Goal: Task Accomplishment & Management: Use online tool/utility

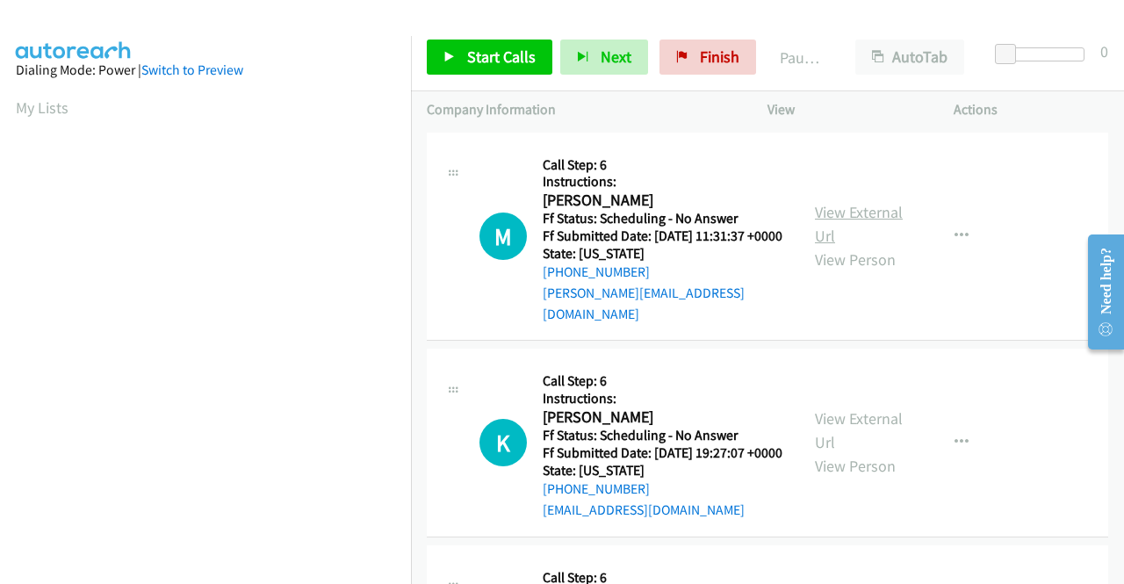
click at [824, 217] on link "View External Url" at bounding box center [859, 224] width 88 height 44
click at [452, 66] on link "Start Calls" at bounding box center [490, 57] width 126 height 35
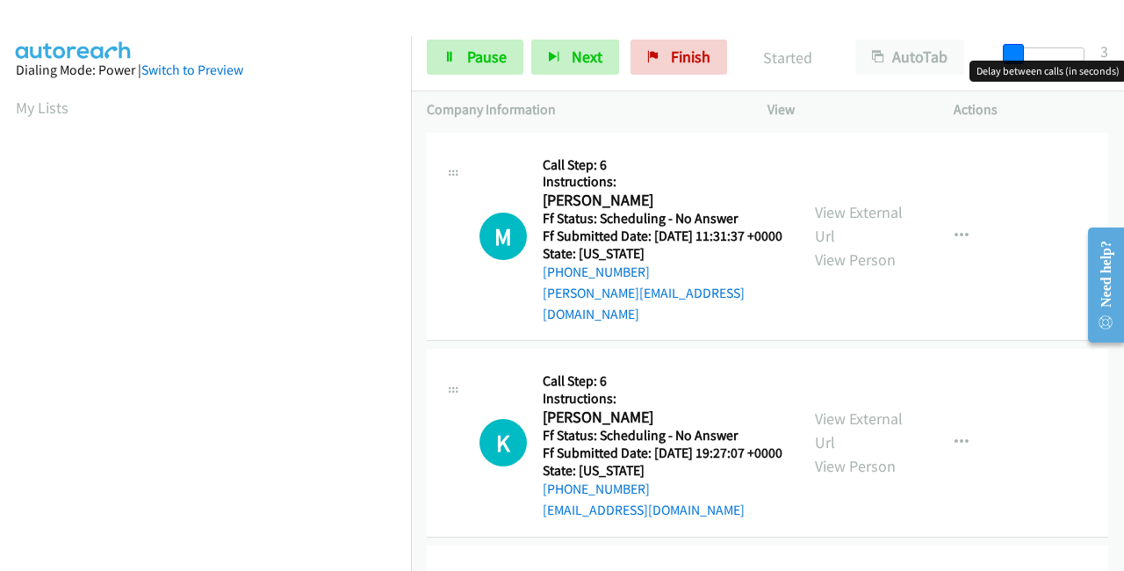
click at [1014, 61] on body "Start Calls Pause Next Finish Started AutoTab AutoTab 3 Company Information Inf…" at bounding box center [562, 41] width 1124 height 83
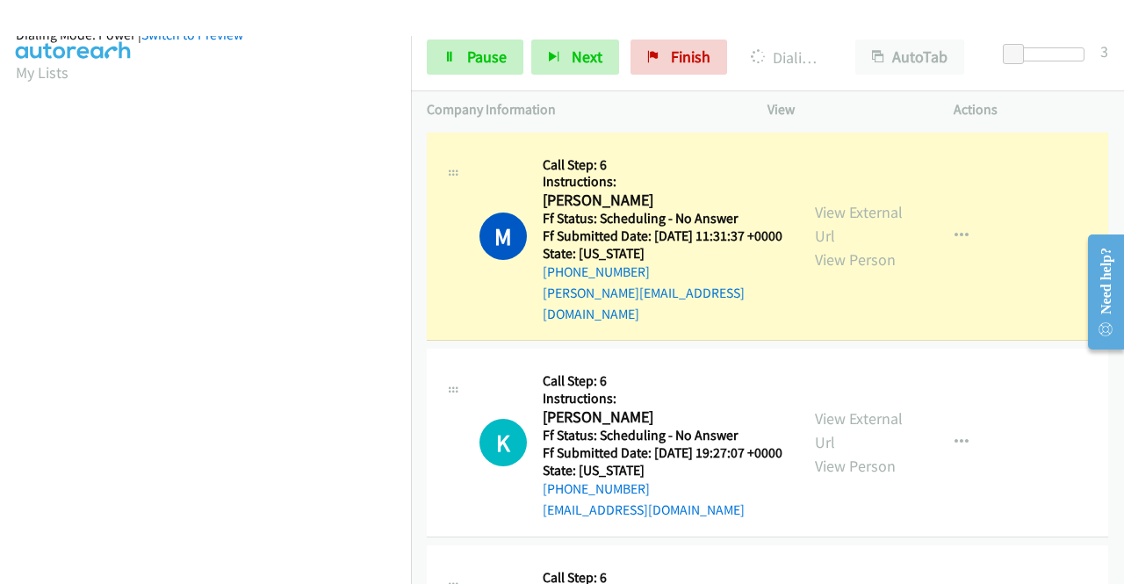
scroll to position [401, 0]
click at [838, 430] on link "View External Url" at bounding box center [859, 430] width 88 height 44
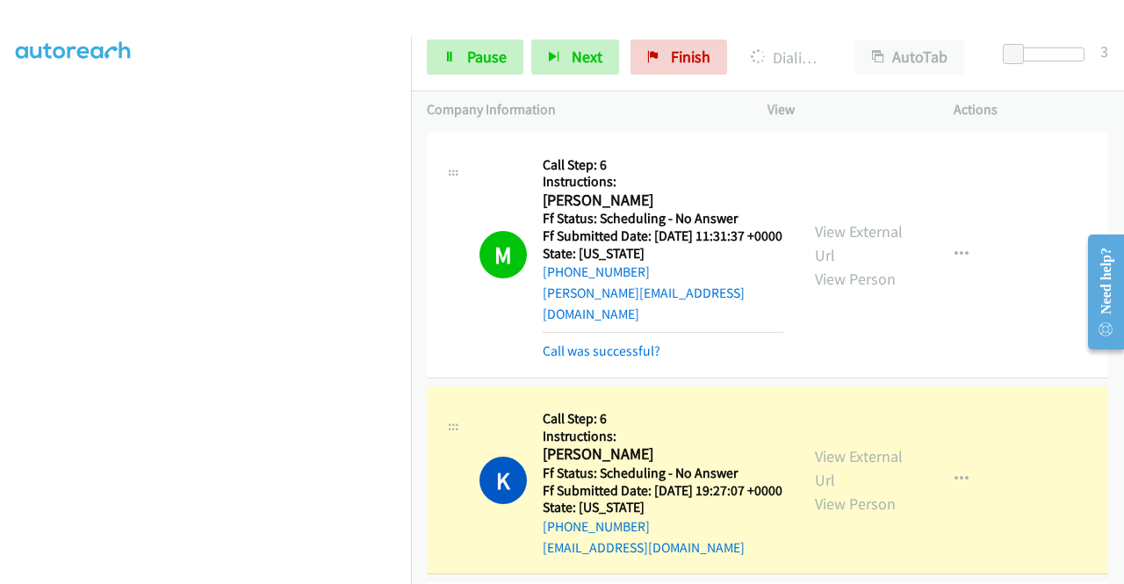
scroll to position [264, 0]
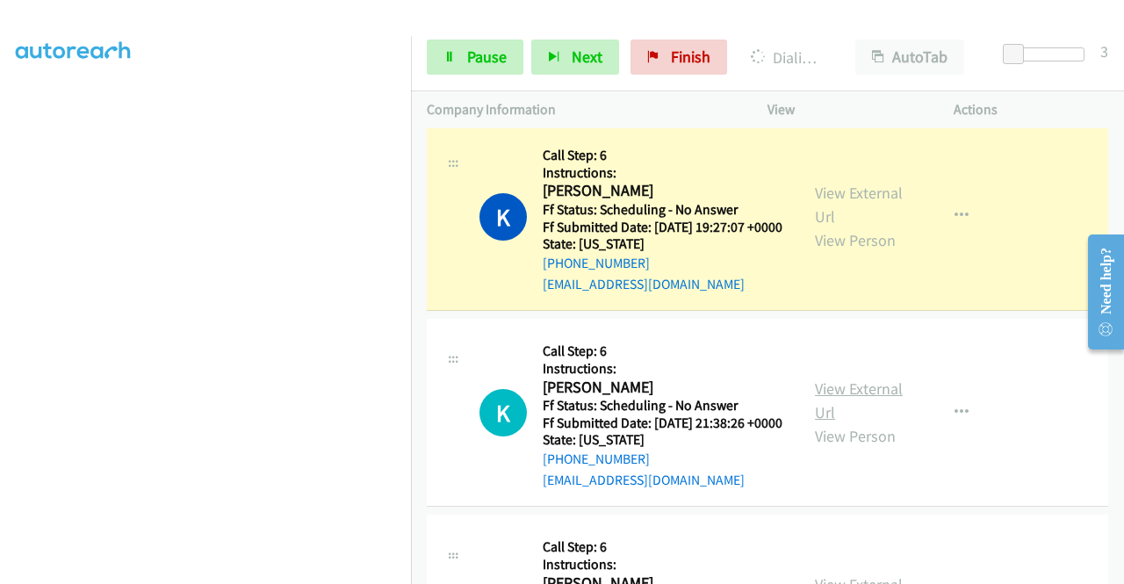
click at [855, 413] on link "View External Url" at bounding box center [859, 401] width 88 height 44
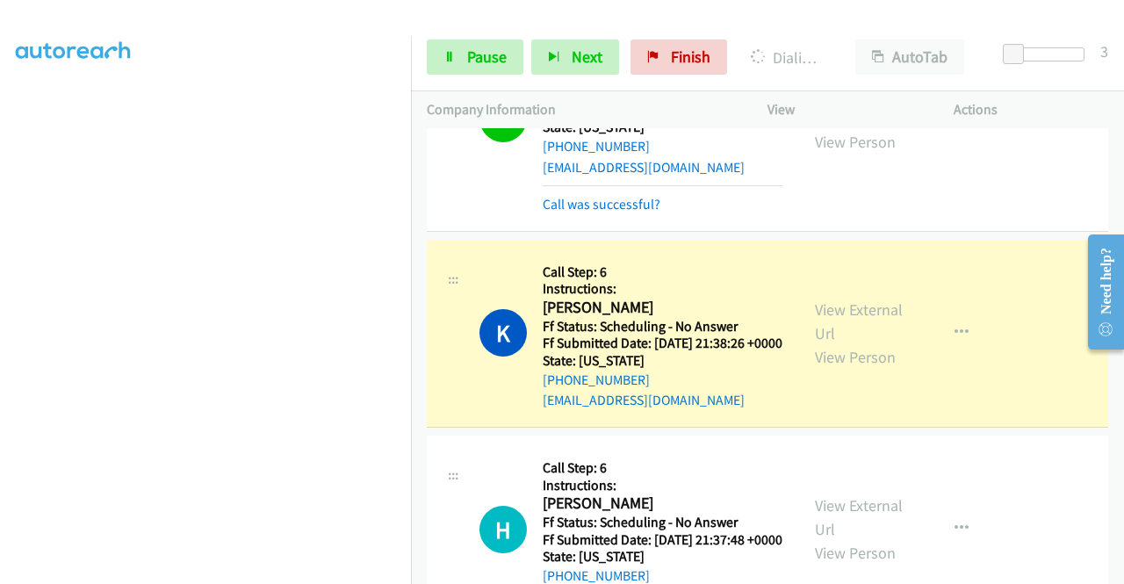
scroll to position [527, 0]
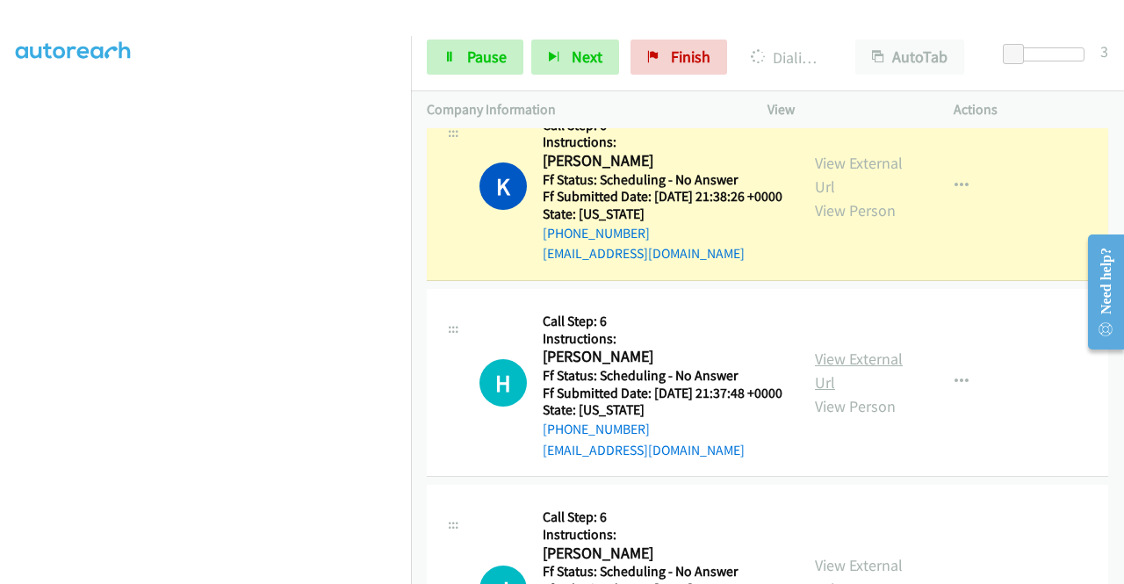
click at [839, 393] on link "View External Url" at bounding box center [859, 371] width 88 height 44
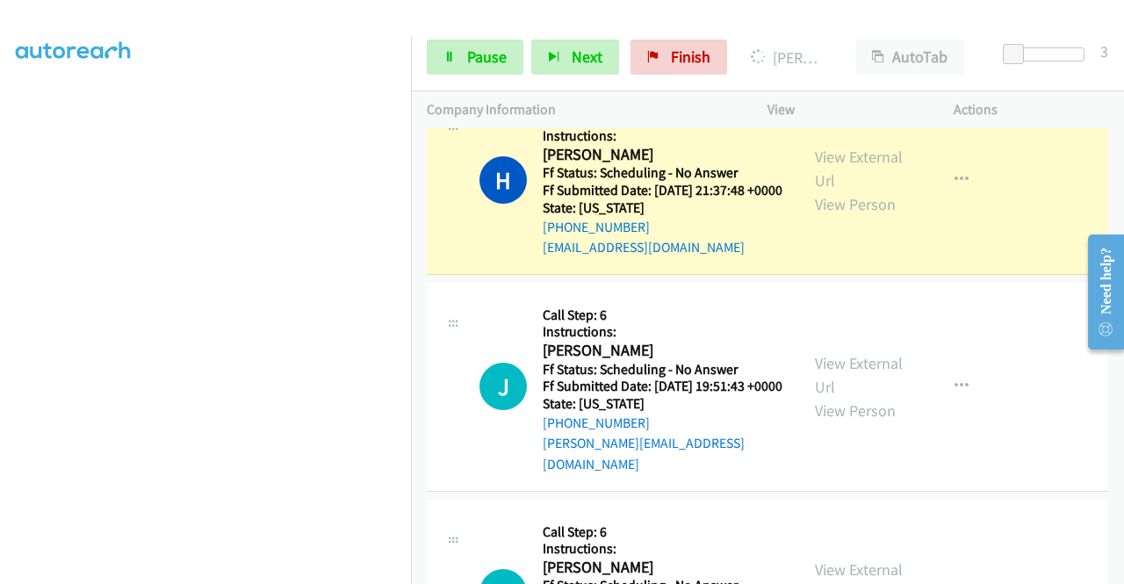
scroll to position [791, 0]
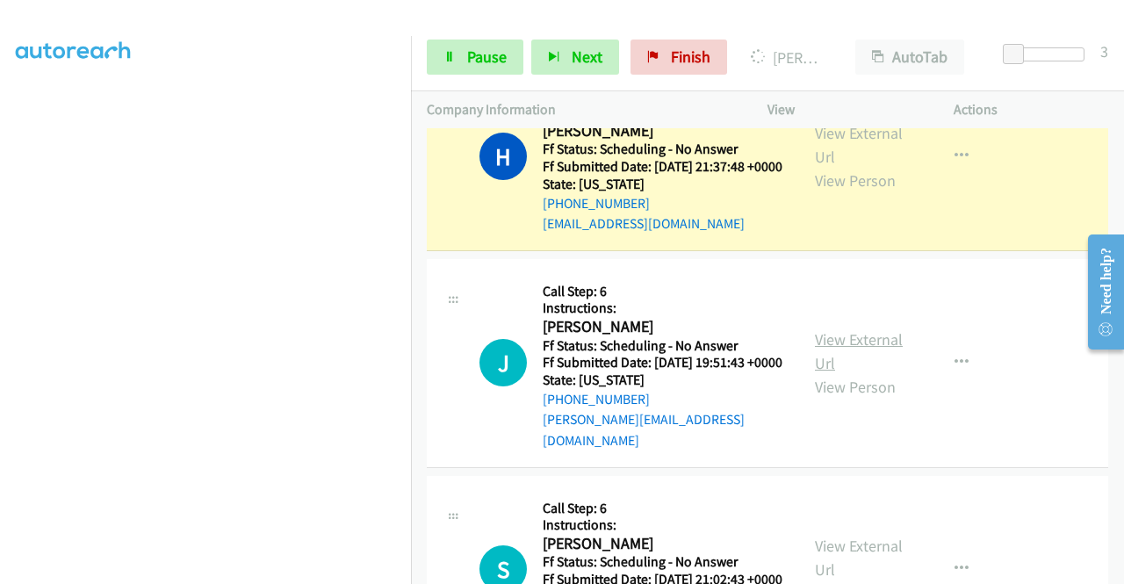
click at [843, 373] on link "View External Url" at bounding box center [859, 351] width 88 height 44
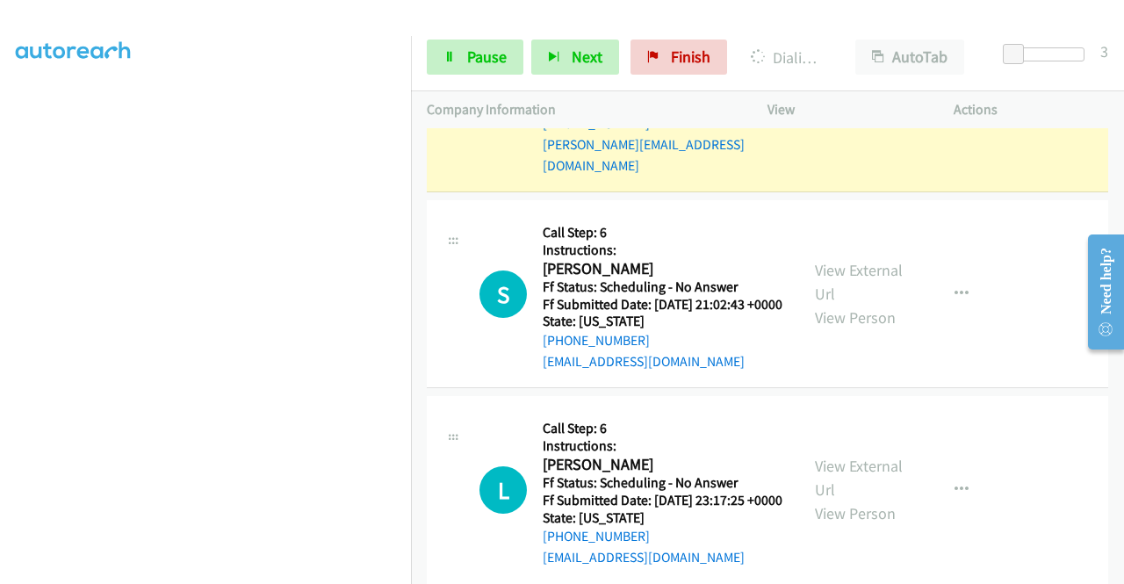
scroll to position [1142, 0]
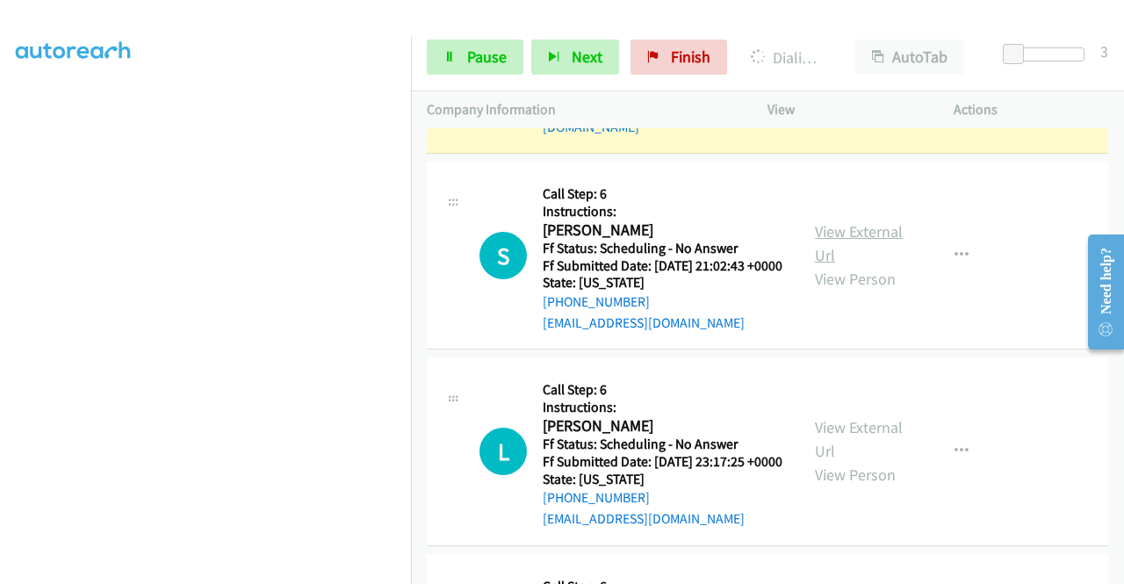
click at [824, 265] on link "View External Url" at bounding box center [859, 243] width 88 height 44
click at [475, 72] on link "Pause" at bounding box center [475, 57] width 97 height 35
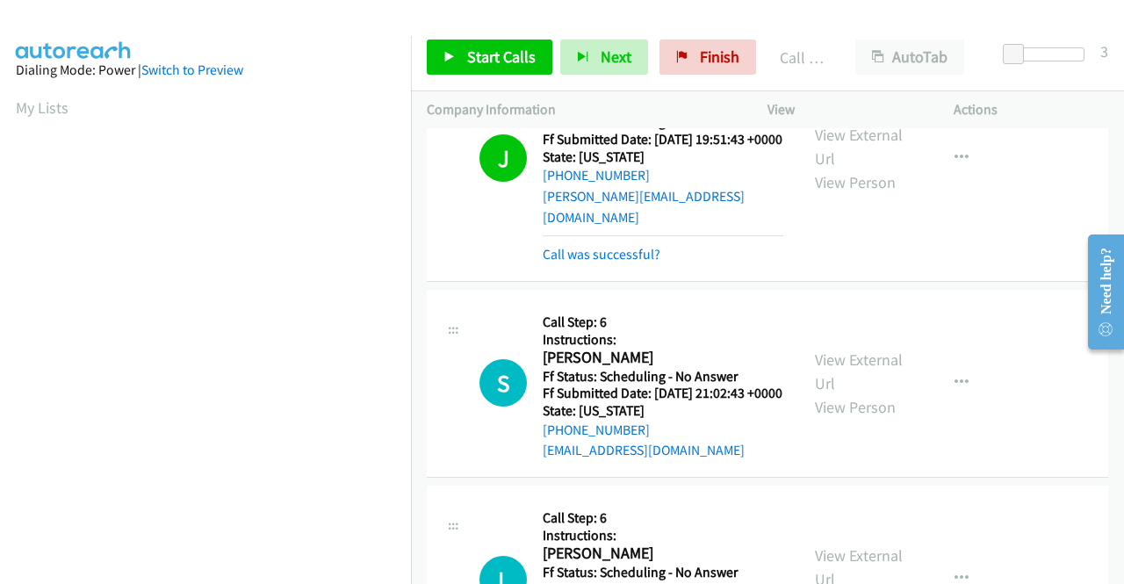
scroll to position [1054, 0]
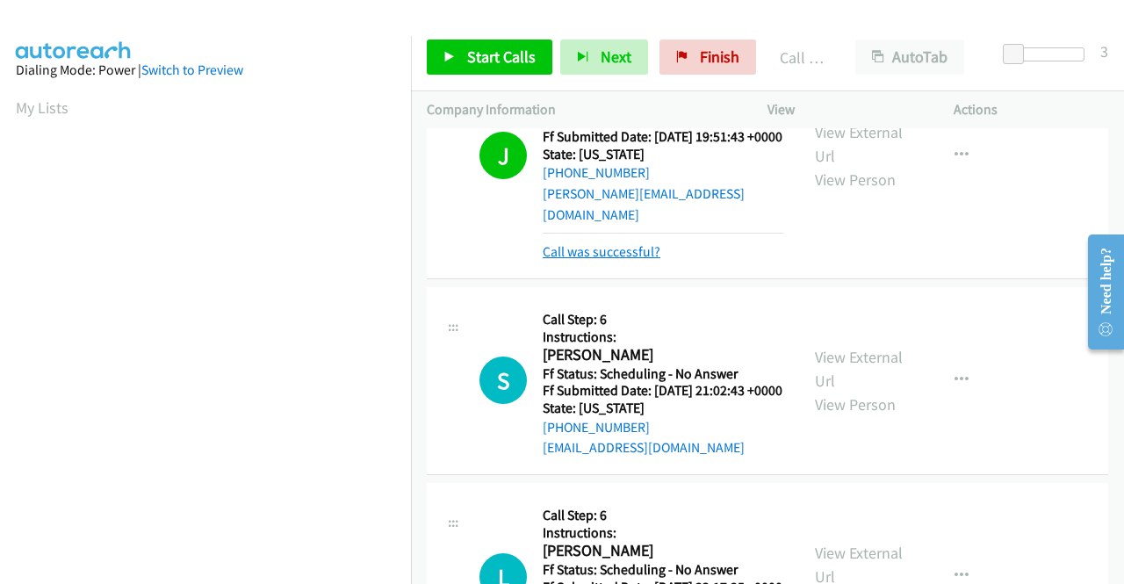
click at [614, 260] on link "Call was successful?" at bounding box center [602, 251] width 118 height 17
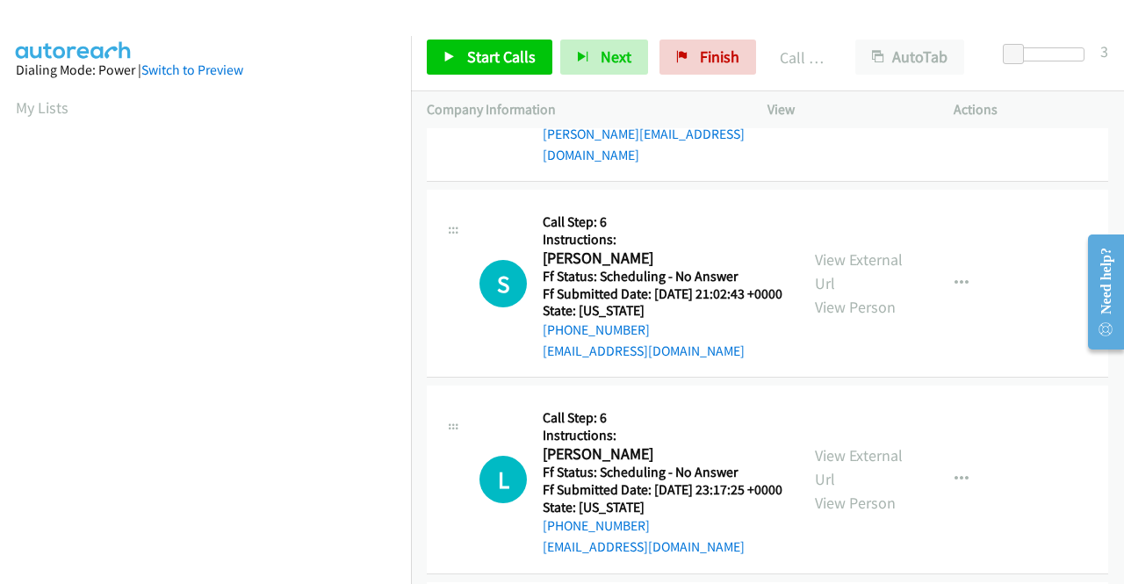
scroll to position [1142, 0]
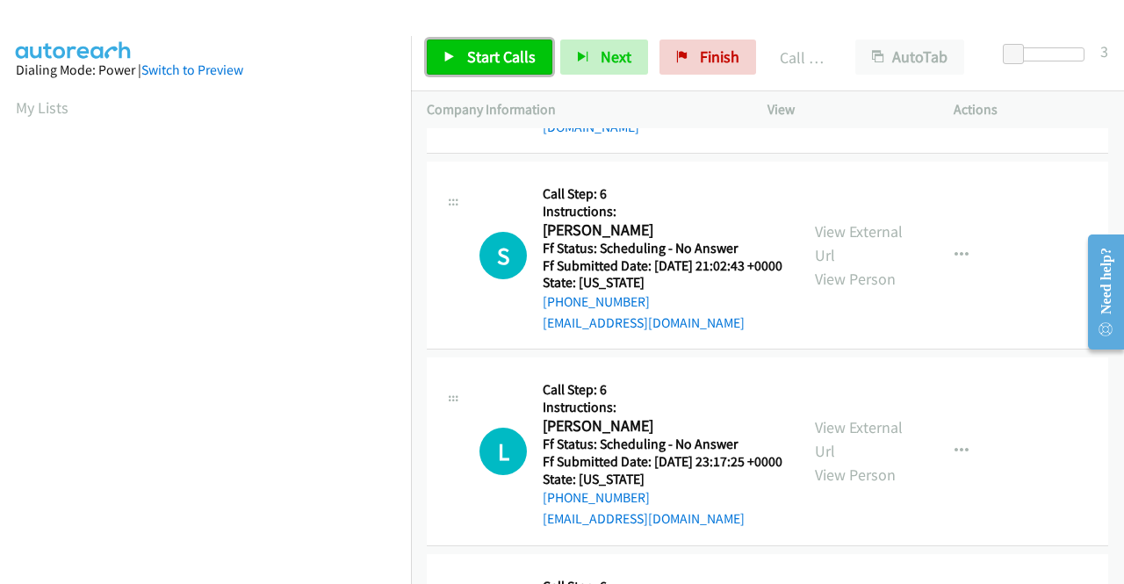
click at [506, 55] on span "Start Calls" at bounding box center [501, 57] width 69 height 20
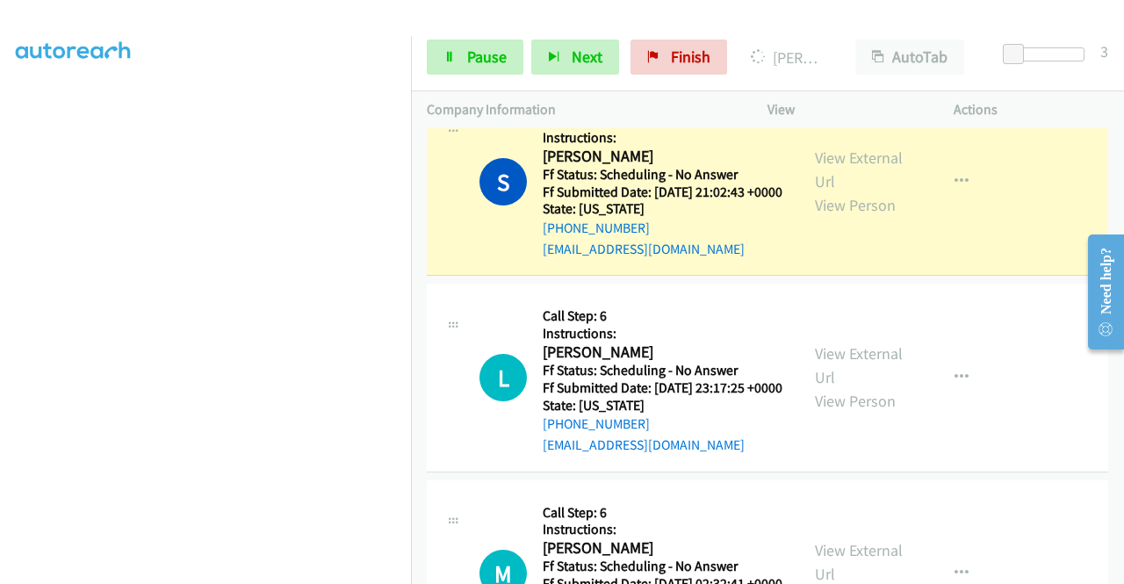
scroll to position [1318, 0]
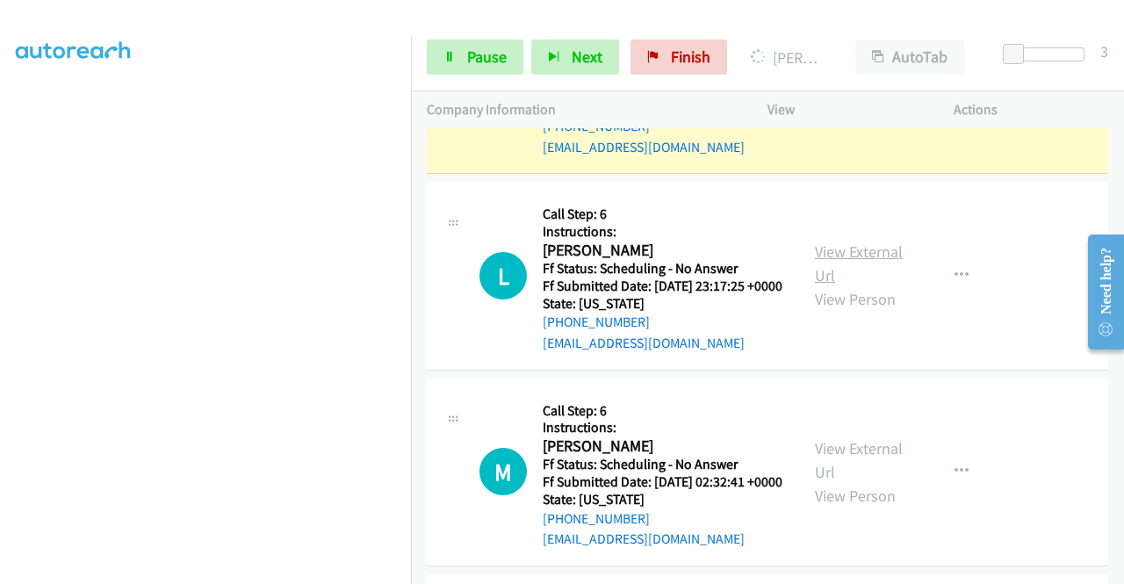
click at [840, 285] on link "View External Url" at bounding box center [859, 264] width 88 height 44
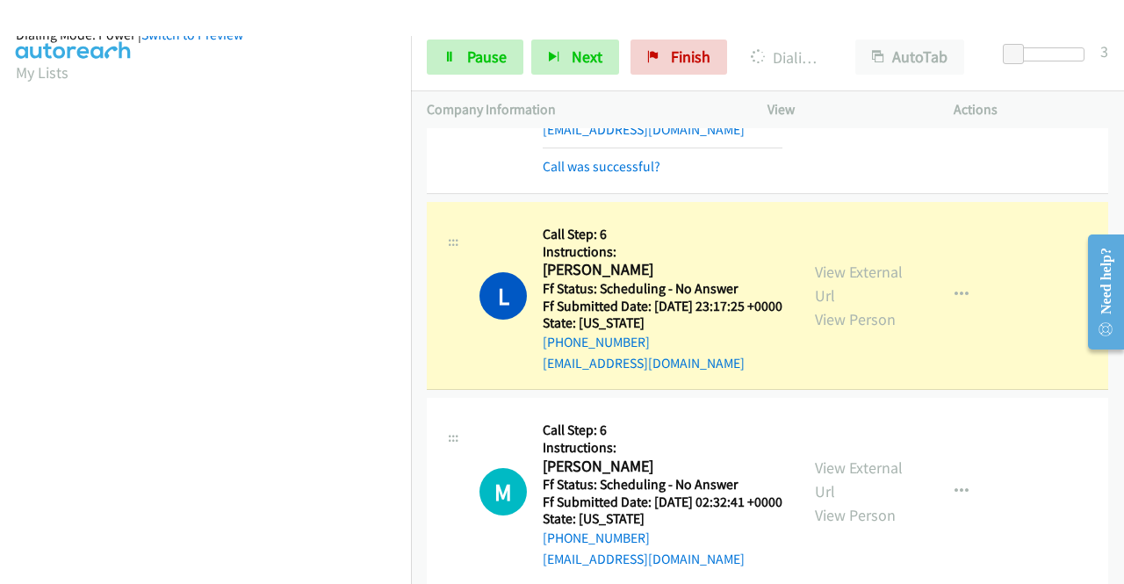
scroll to position [1511, 0]
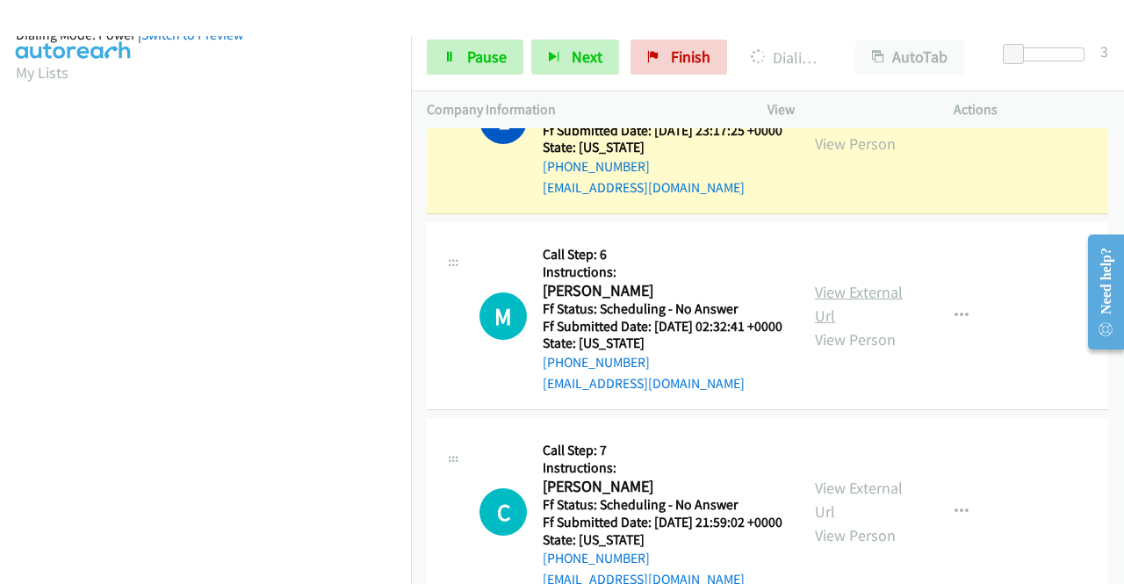
click at [827, 351] on div "View External Url View Person" at bounding box center [860, 315] width 91 height 71
click at [824, 326] on link "View External Url" at bounding box center [859, 304] width 88 height 44
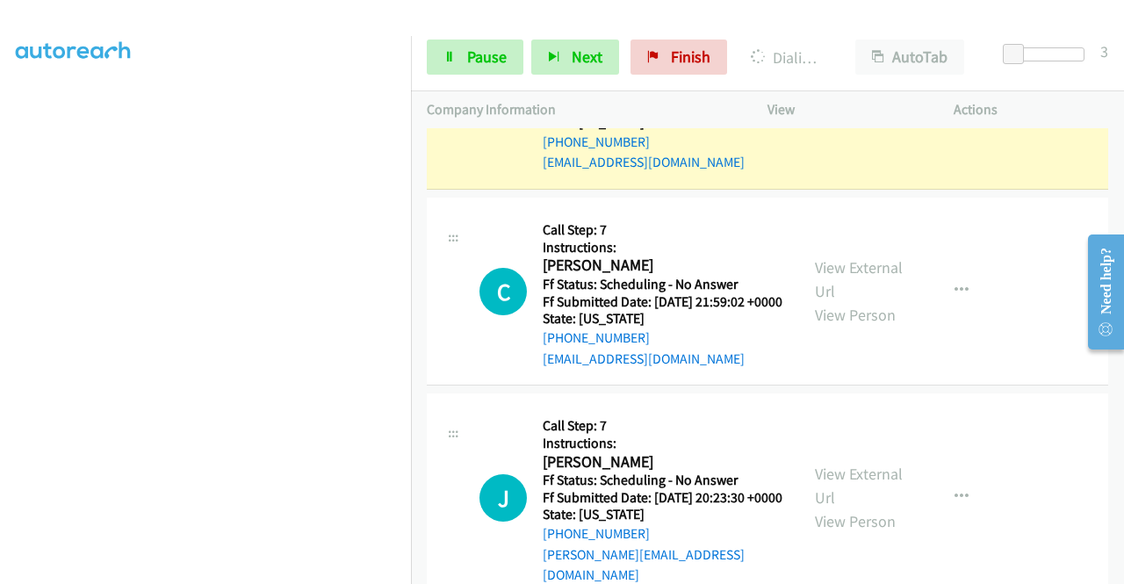
scroll to position [1774, 0]
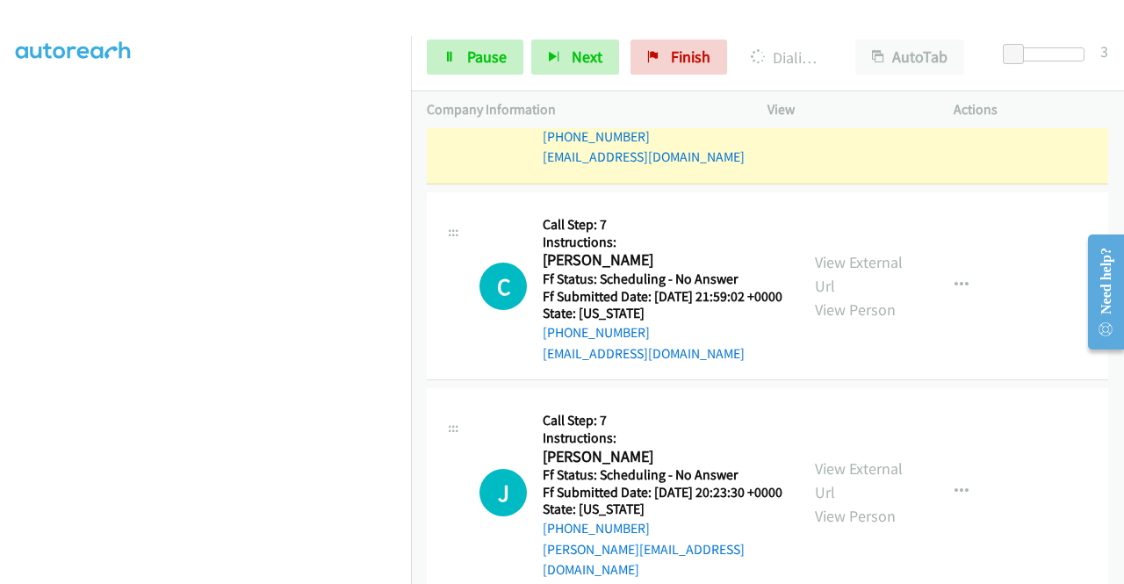
click at [855, 350] on div "View External Url View Person View External Url Email Schedule/Manage Callback …" at bounding box center [900, 285] width 202 height 155
click at [855, 296] on link "View External Url" at bounding box center [859, 274] width 88 height 44
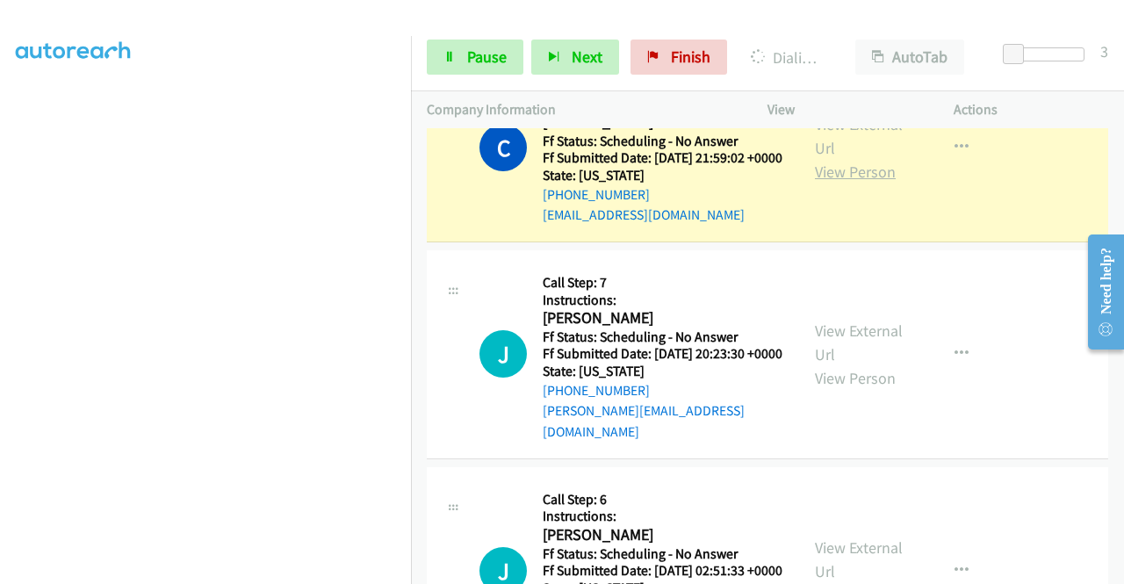
scroll to position [2038, 0]
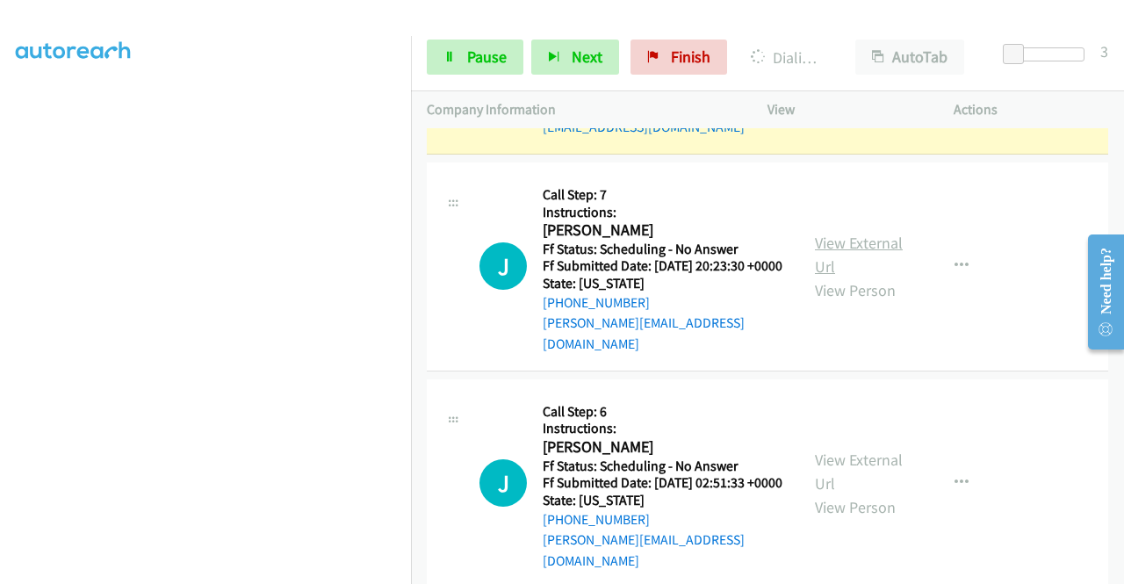
click at [860, 277] on link "View External Url" at bounding box center [859, 255] width 88 height 44
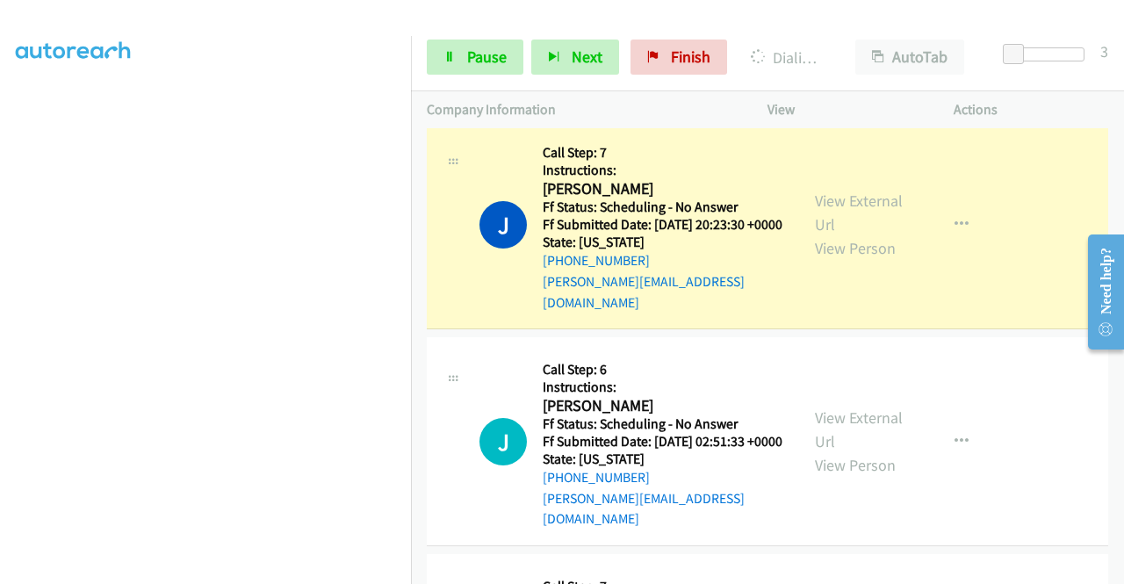
scroll to position [2145, 0]
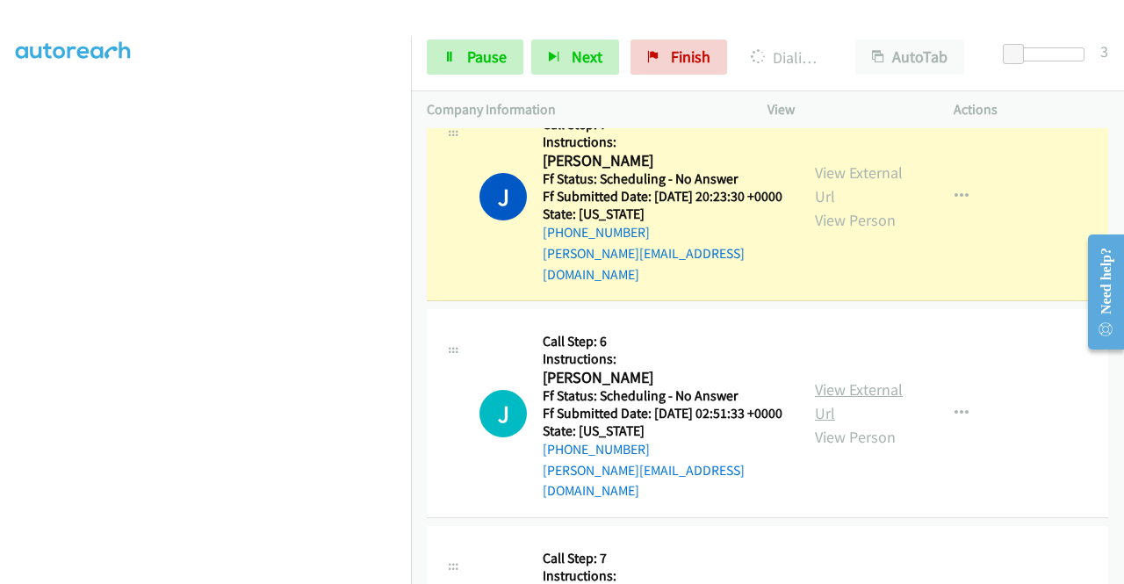
click at [855, 423] on link "View External Url" at bounding box center [859, 401] width 88 height 44
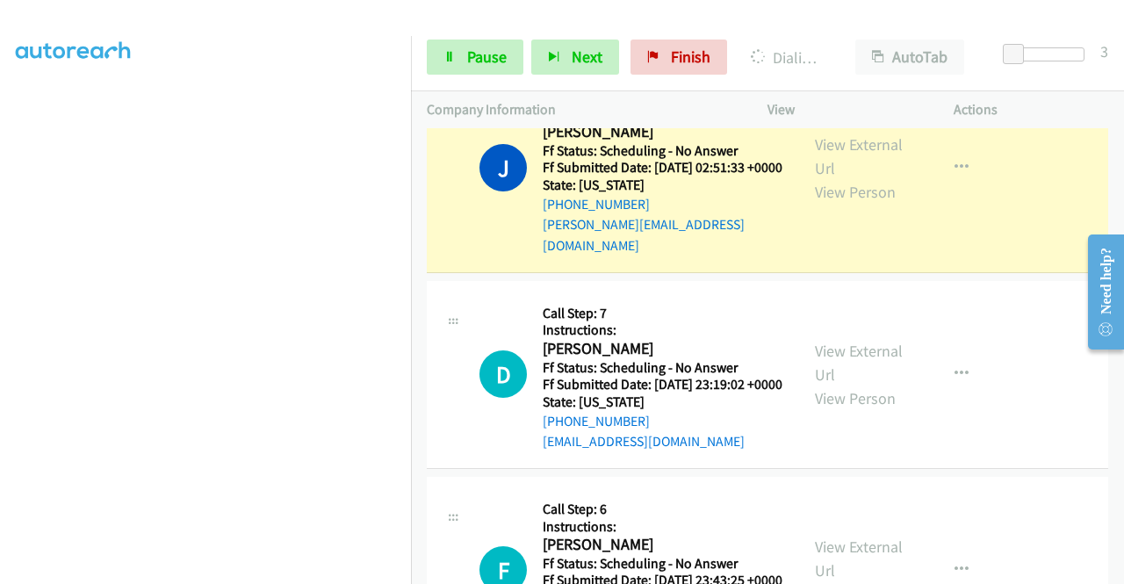
scroll to position [2514, 0]
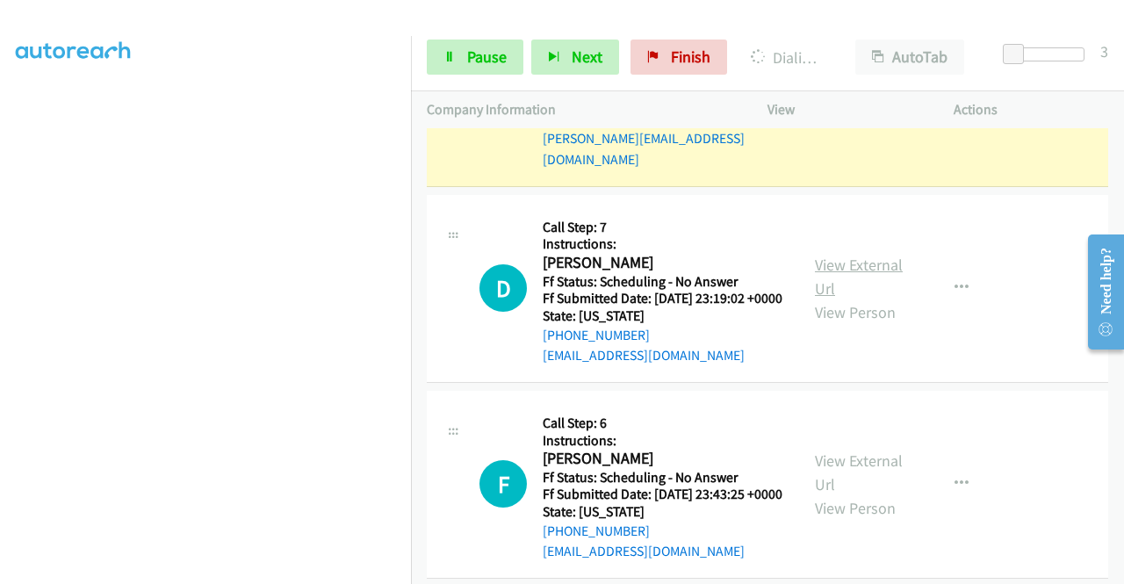
click at [857, 299] on link "View External Url" at bounding box center [859, 277] width 88 height 44
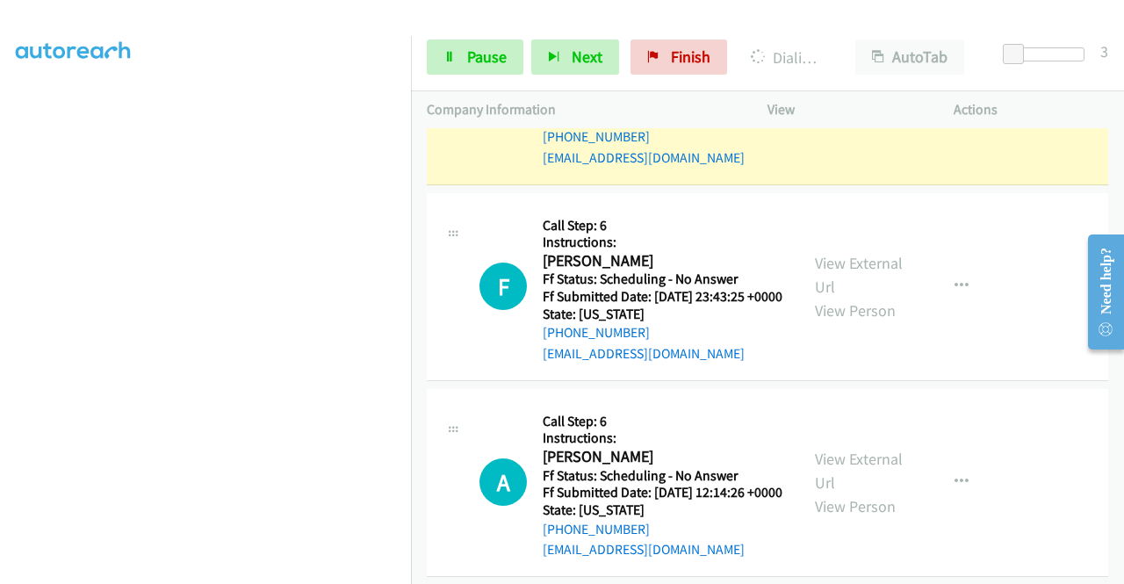
scroll to position [2777, 0]
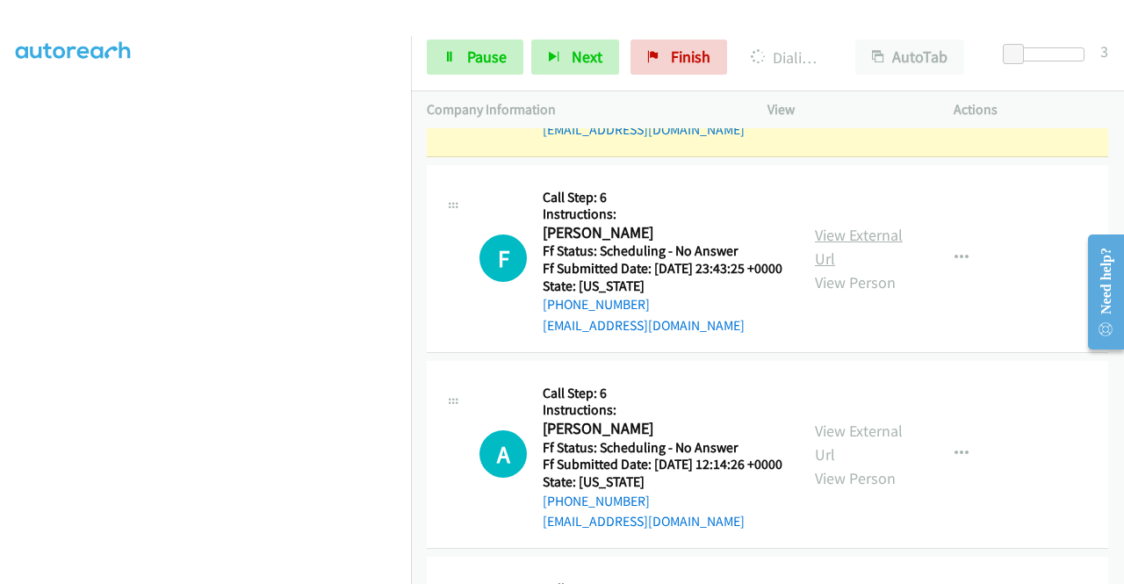
click at [835, 269] on link "View External Url" at bounding box center [859, 247] width 88 height 44
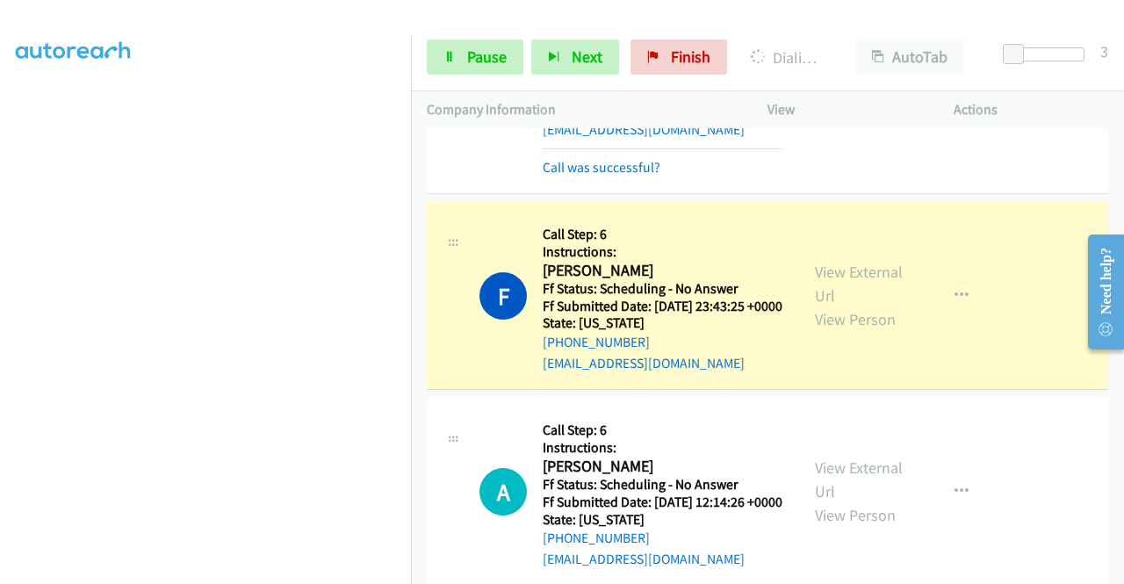
scroll to position [2953, 0]
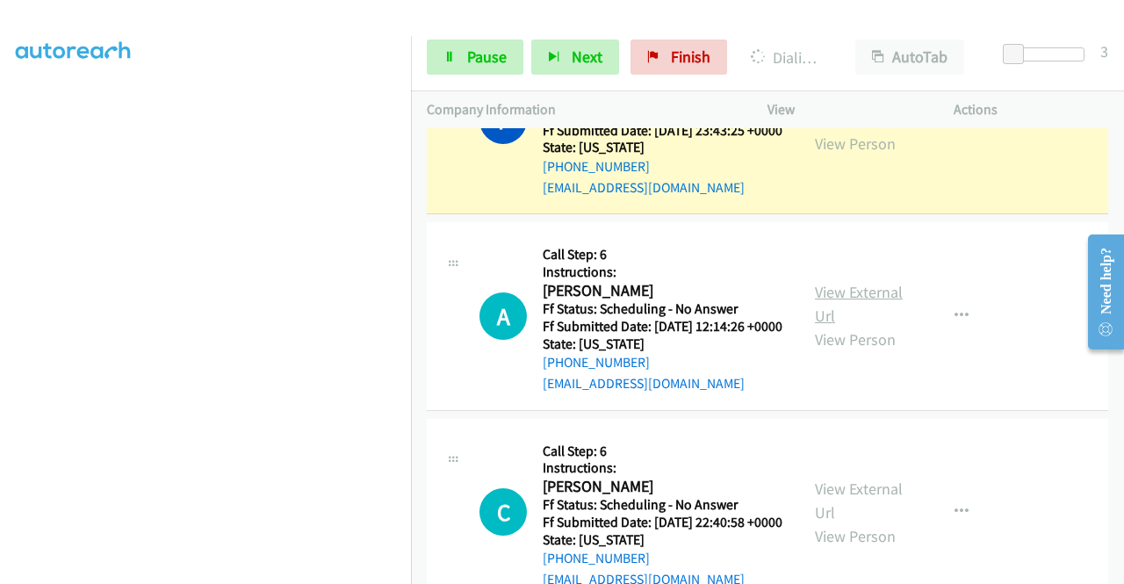
click at [815, 326] on link "View External Url" at bounding box center [859, 304] width 88 height 44
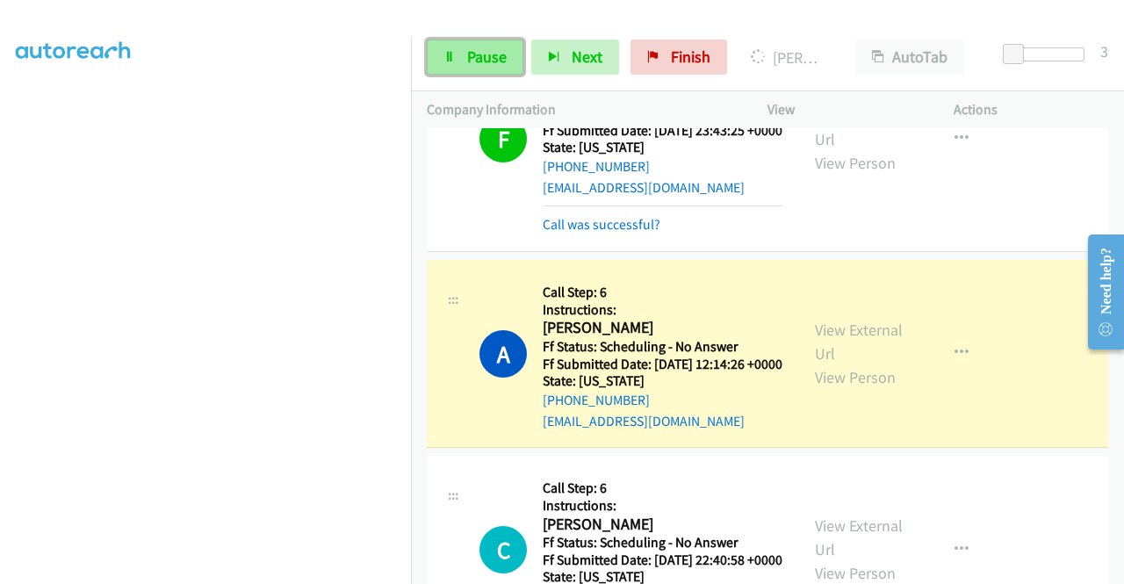
click at [471, 59] on span "Pause" at bounding box center [487, 57] width 40 height 20
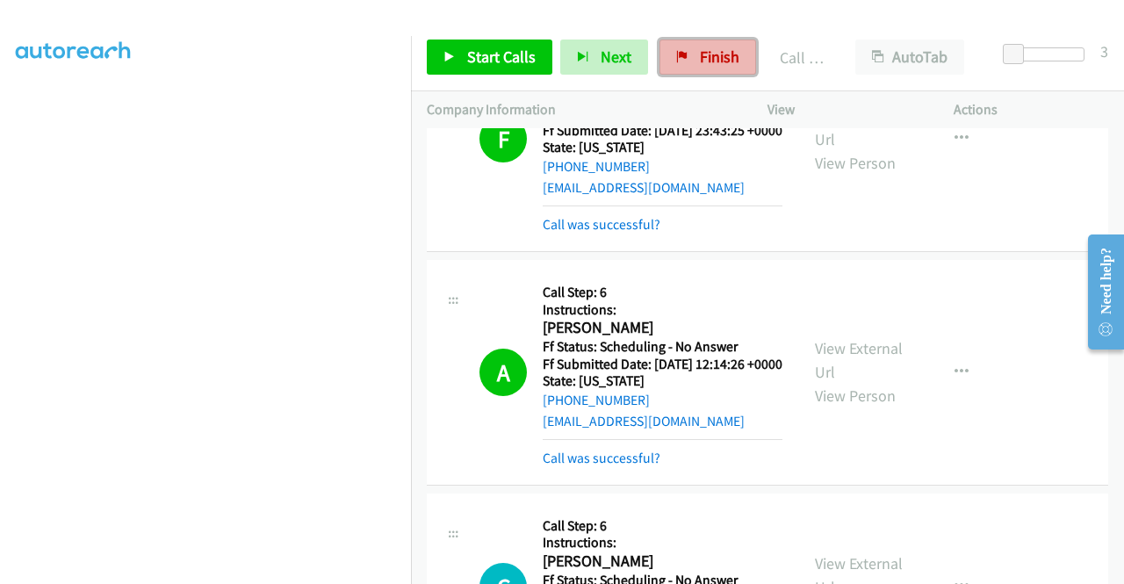
click at [676, 61] on icon at bounding box center [682, 58] width 12 height 12
